Goal: Task Accomplishment & Management: Manage account settings

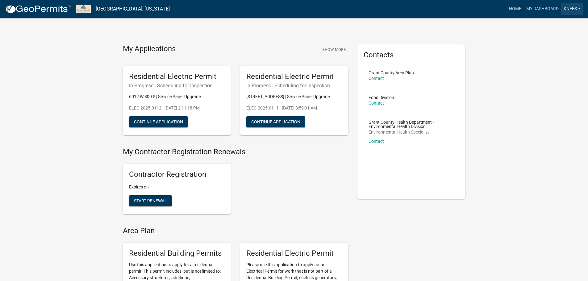
click at [577, 8] on link "Knees" at bounding box center [572, 9] width 22 height 12
click at [557, 39] on link "Contractor Profile" at bounding box center [556, 40] width 53 height 15
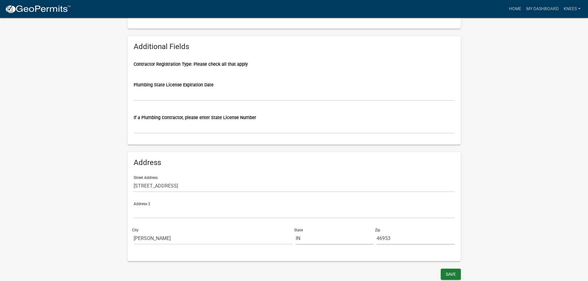
scroll to position [290, 0]
drag, startPoint x: 198, startPoint y: 185, endPoint x: 108, endPoint y: 190, distance: 90.5
type input "[STREET_ADDRESS][PERSON_NAME]"
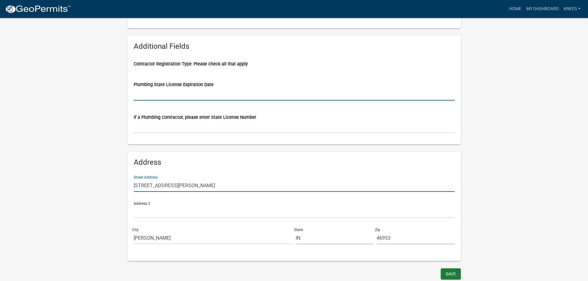
type input "IN"
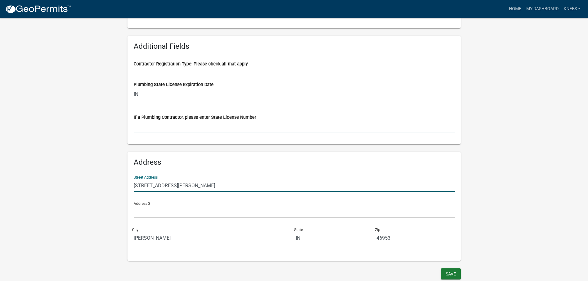
type input "IN"
click at [393, 238] on input "46953" at bounding box center [415, 238] width 78 height 13
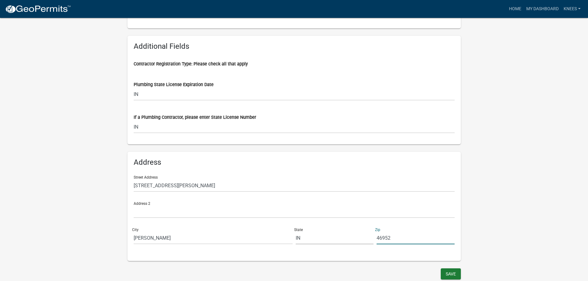
type input "46952"
click at [371, 252] on div "Address Street Address [STREET_ADDRESS][PERSON_NAME][US_STATE]" at bounding box center [293, 206] width 333 height 109
click at [445, 273] on button "Save" at bounding box center [451, 273] width 20 height 11
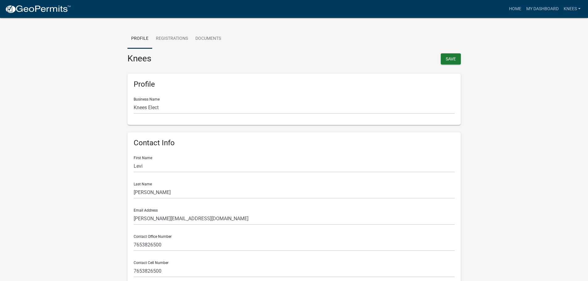
scroll to position [0, 0]
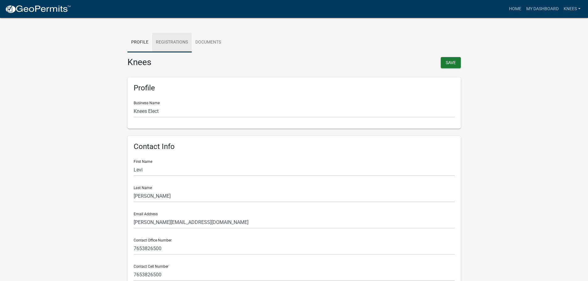
click at [168, 43] on link "Registrations" at bounding box center [171, 43] width 39 height 20
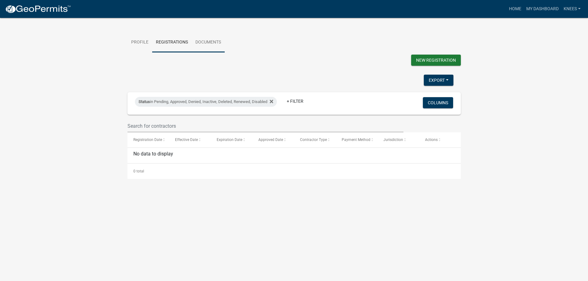
click at [200, 43] on link "Documents" at bounding box center [208, 43] width 33 height 20
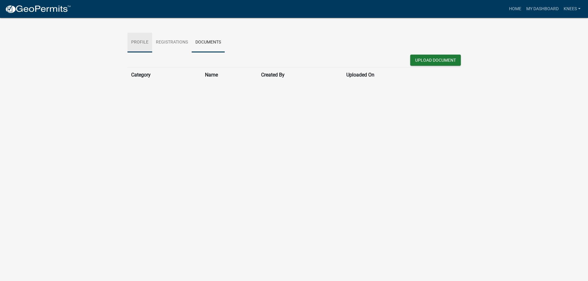
click at [135, 41] on link "Profile" at bounding box center [139, 43] width 25 height 20
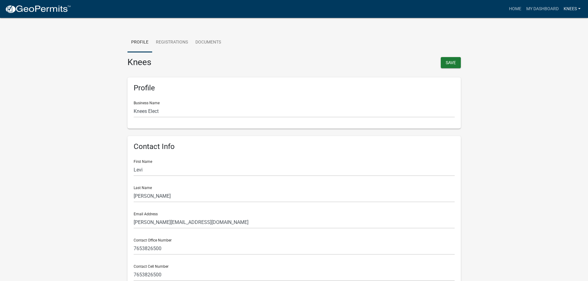
click at [582, 8] on link "Knees" at bounding box center [572, 9] width 22 height 12
click at [549, 25] on link "Account" at bounding box center [556, 25] width 53 height 15
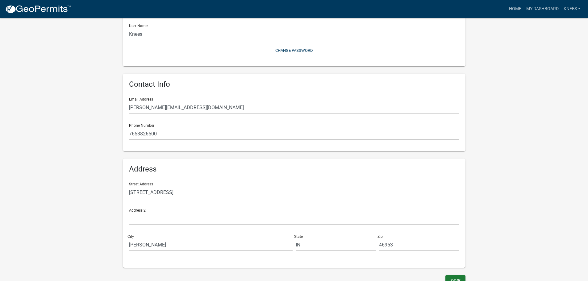
scroll to position [78, 0]
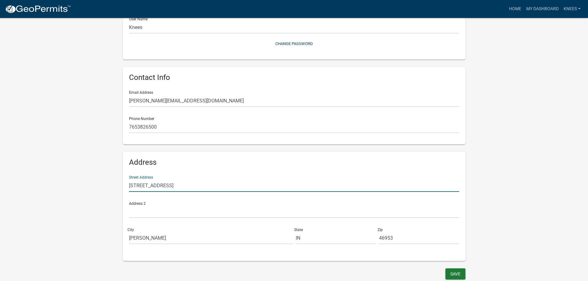
drag, startPoint x: 154, startPoint y: 188, endPoint x: 102, endPoint y: 189, distance: 51.5
click at [102, 189] on wm-user-profile-view "more_horiz Home My Dashboard Knees Account Contractor Profile Logout My Account…" at bounding box center [294, 105] width 588 height 352
type input "[STREET_ADDRESS][PERSON_NAME]"
click at [396, 237] on input "46953" at bounding box center [419, 238] width 80 height 13
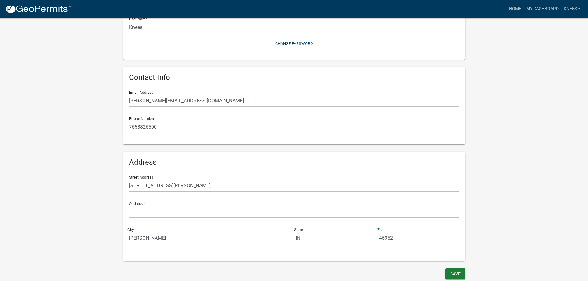
type input "46952"
click at [517, 208] on wm-user-profile-view "more_horiz Home My Dashboard Knees Account Contractor Profile Logout My Account…" at bounding box center [294, 105] width 588 height 352
click at [456, 275] on button "Save" at bounding box center [455, 273] width 20 height 11
